Goal: Task Accomplishment & Management: Manage account settings

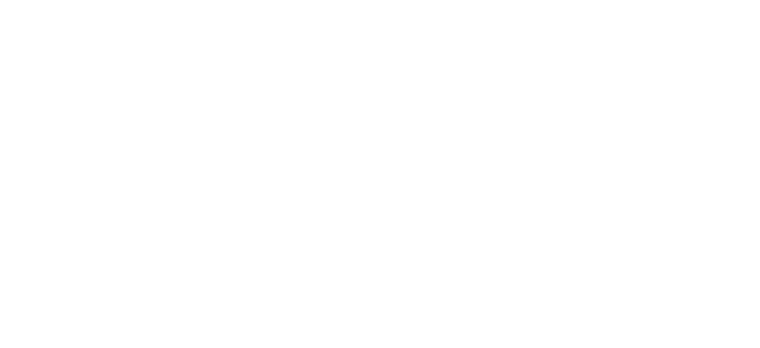
select select "*"
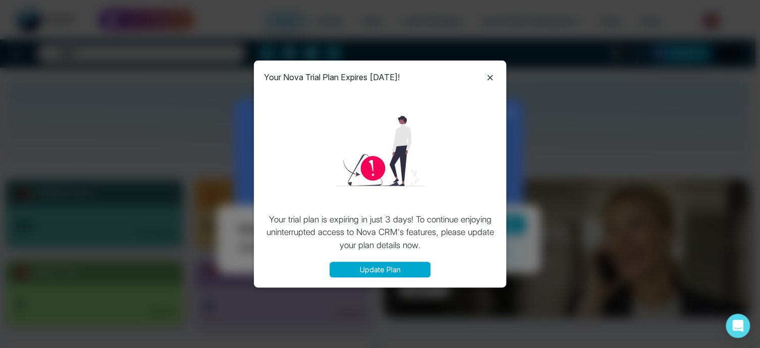
click at [491, 77] on icon at bounding box center [490, 78] width 12 height 12
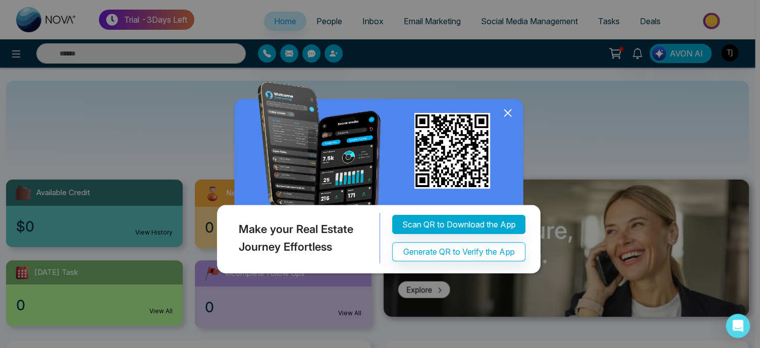
click at [508, 116] on icon at bounding box center [507, 113] width 15 height 15
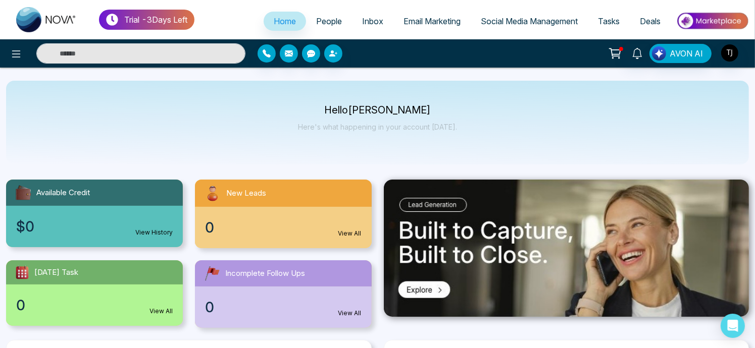
click at [424, 24] on span "Email Marketing" at bounding box center [431, 21] width 57 height 10
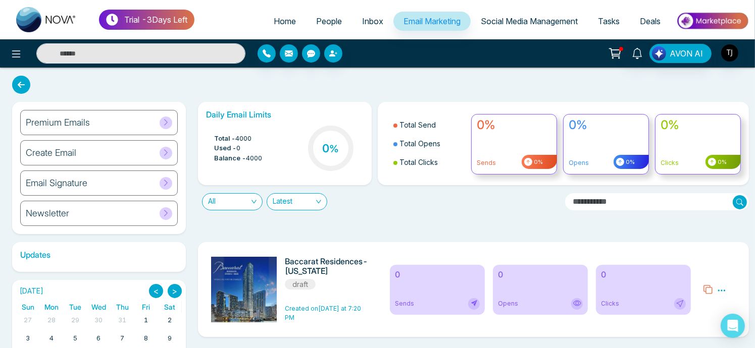
click at [196, 230] on div "Daily Email Limits Total - 4000 Used - 0 Balance - 4000 0 % Total Send Total Op…" at bounding box center [470, 168] width 557 height 132
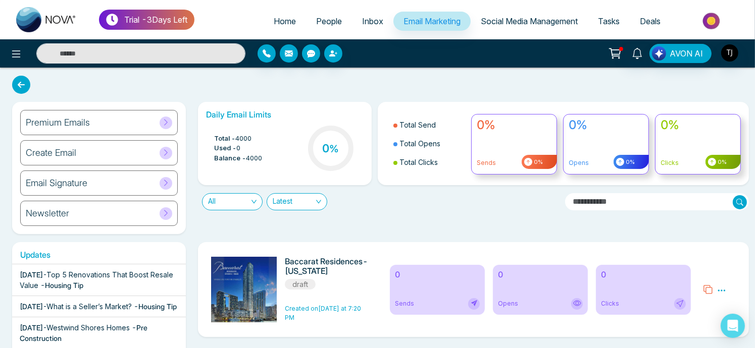
click at [168, 215] on icon at bounding box center [166, 214] width 8 height 8
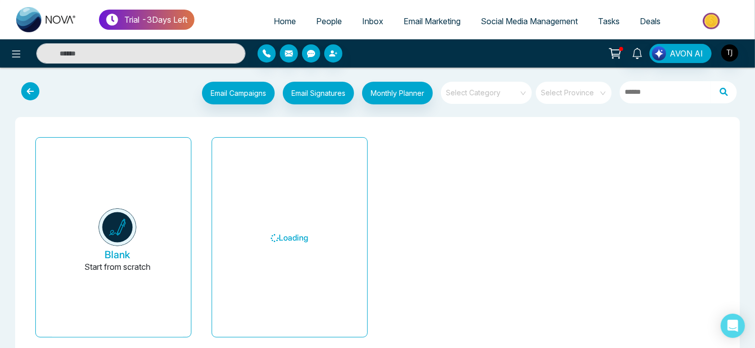
click at [202, 210] on div "Loading" at bounding box center [289, 241] width 176 height 217
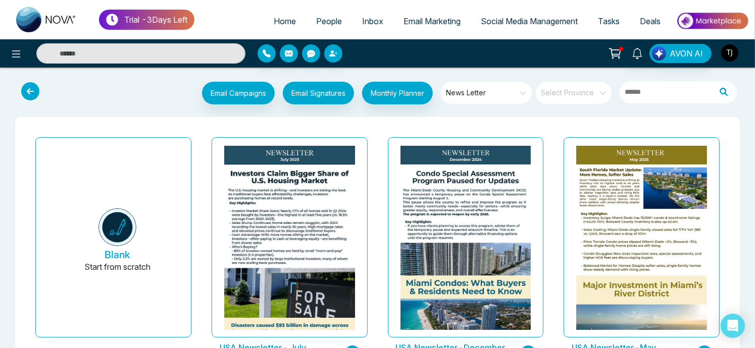
click at [731, 57] on img "button" at bounding box center [729, 52] width 17 height 17
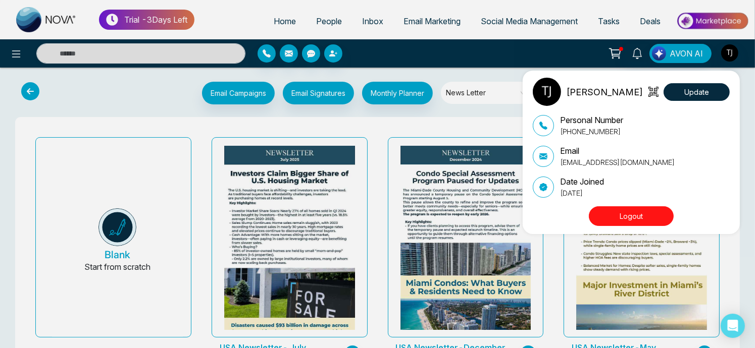
click at [631, 217] on button "Logout" at bounding box center [631, 217] width 85 height 20
